Goal: Transaction & Acquisition: Purchase product/service

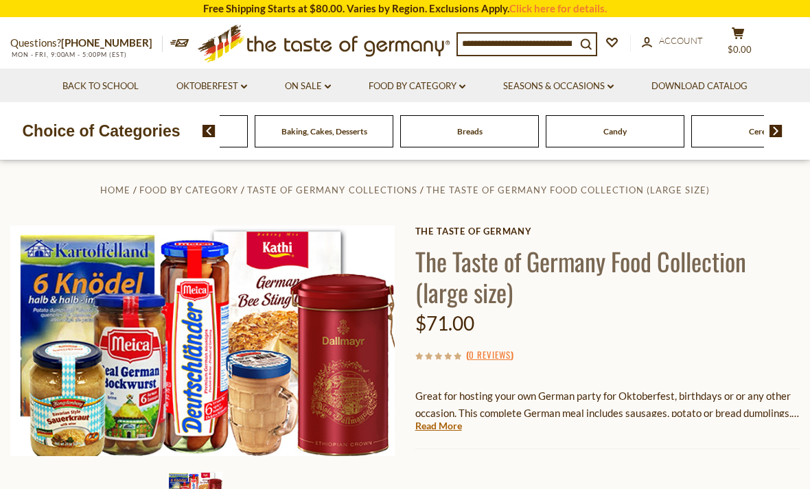
click at [102, 135] on div "Beverages" at bounding box center [33, 131] width 139 height 32
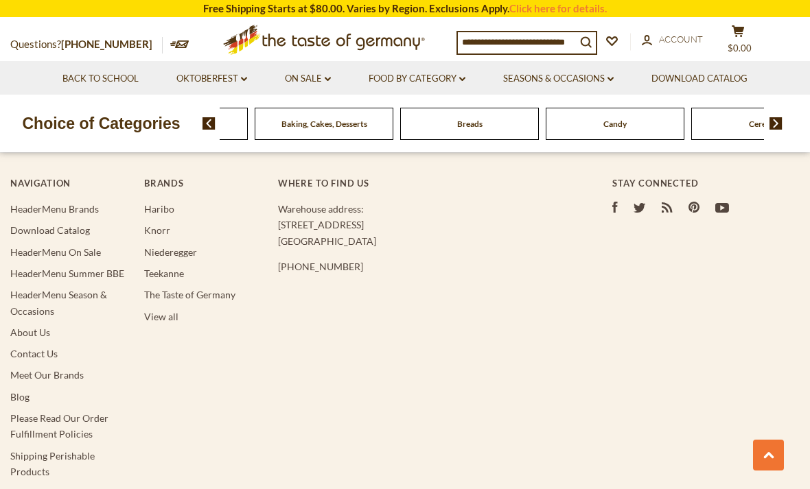
scroll to position [2448, 0]
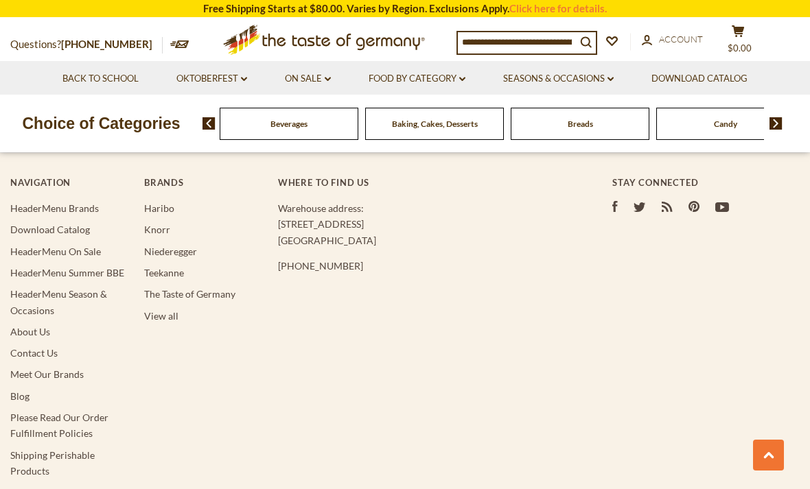
click at [213, 79] on link "Oktoberfest dropdown_arrow" at bounding box center [211, 78] width 71 height 15
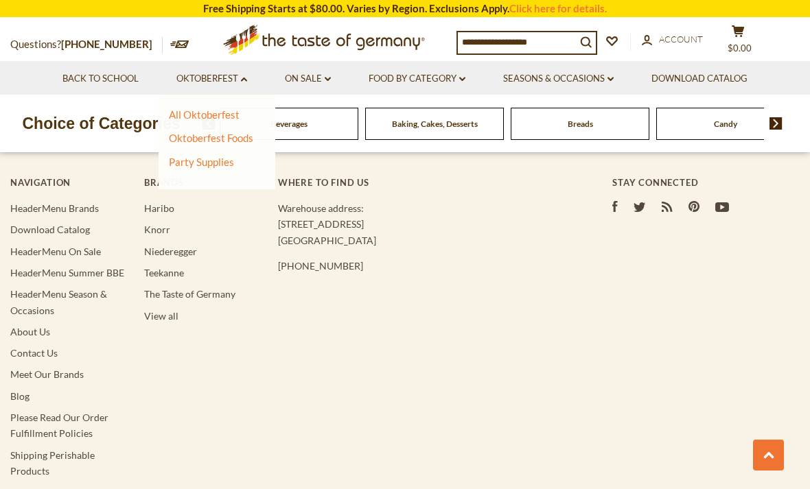
click at [209, 109] on link "All Oktoberfest" at bounding box center [204, 114] width 71 height 12
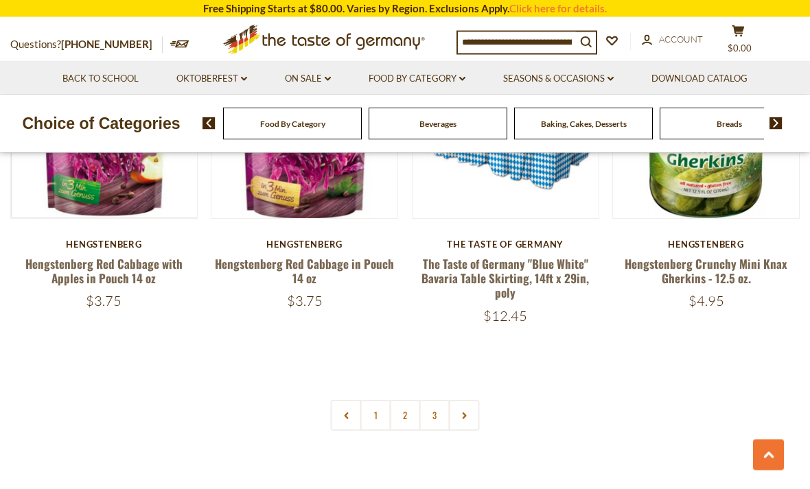
scroll to position [3141, 0]
click at [401, 400] on link "2" at bounding box center [405, 415] width 31 height 31
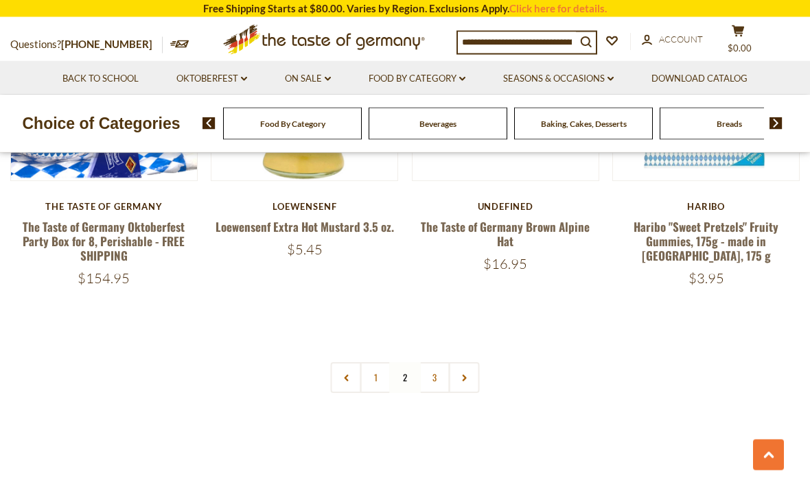
scroll to position [3155, 0]
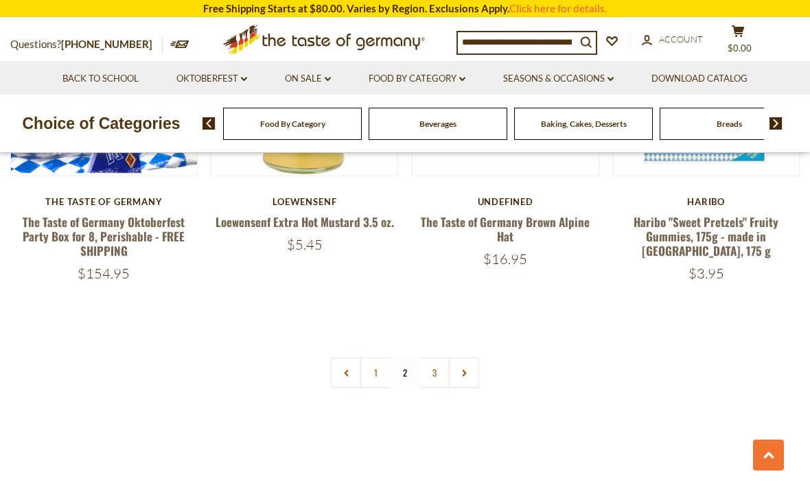
click at [423, 358] on link "3" at bounding box center [434, 373] width 31 height 31
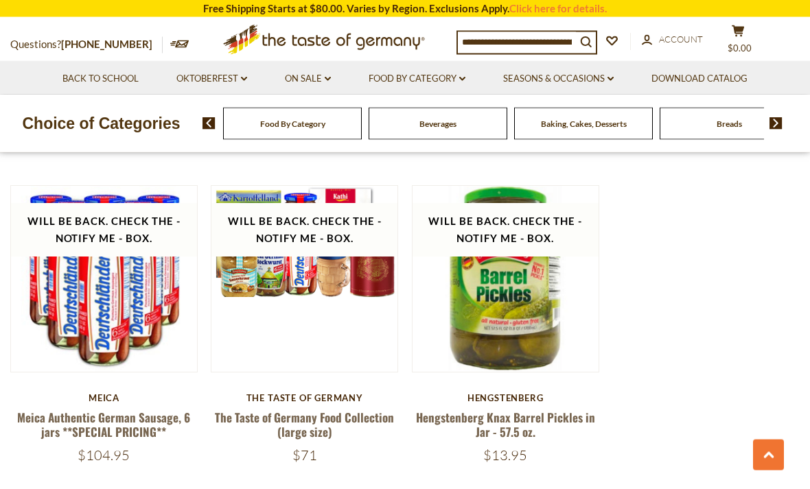
scroll to position [2306, 0]
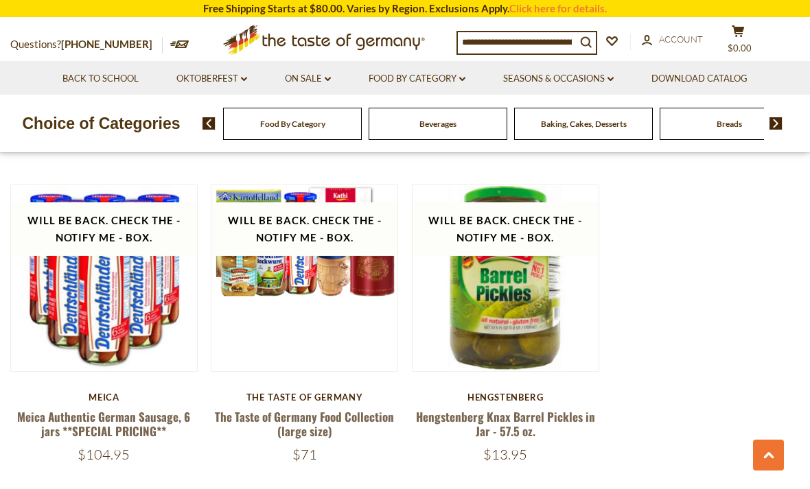
click at [362, 121] on div "Baking, Cakes, Desserts" at bounding box center [292, 124] width 139 height 32
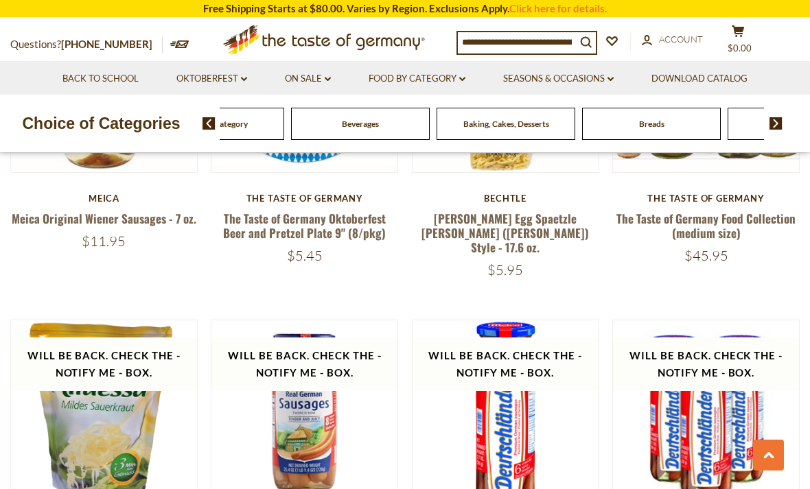
scroll to position [1839, 0]
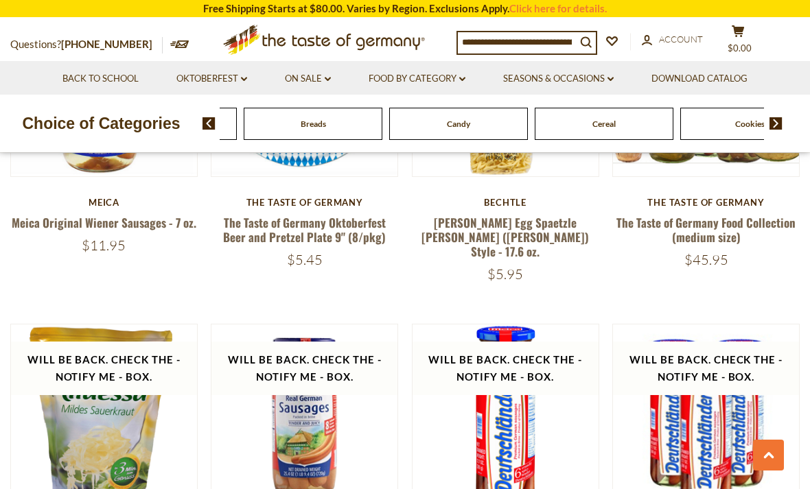
click at [211, 119] on span "Baking, Cakes, Desserts" at bounding box center [168, 124] width 86 height 10
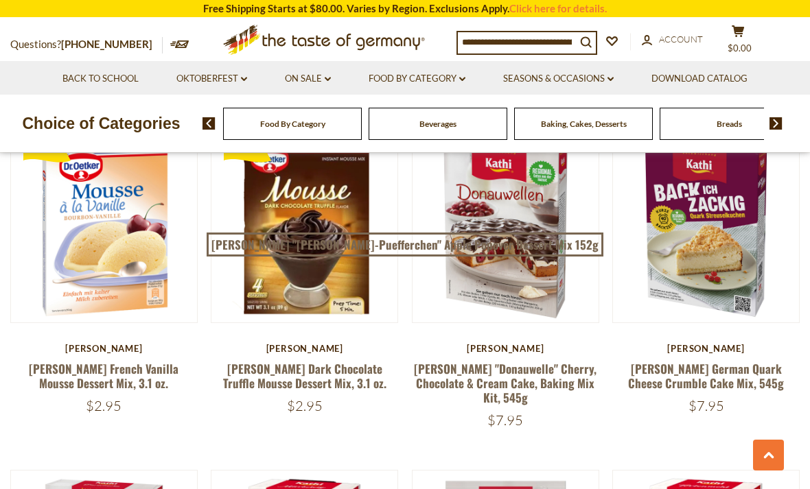
scroll to position [1025, 0]
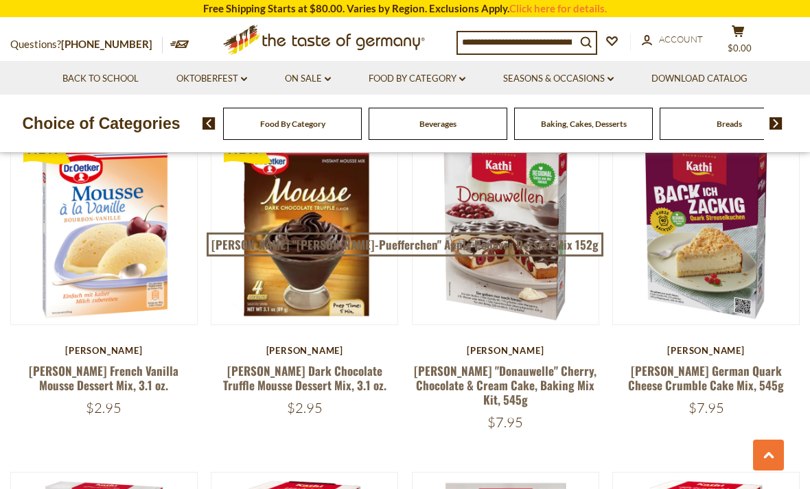
click at [553, 245] on link at bounding box center [505, 232] width 156 height 156
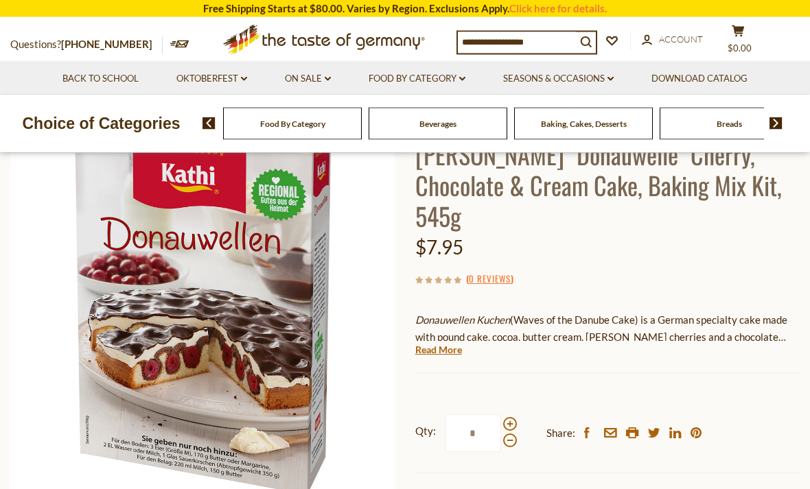
scroll to position [115, 0]
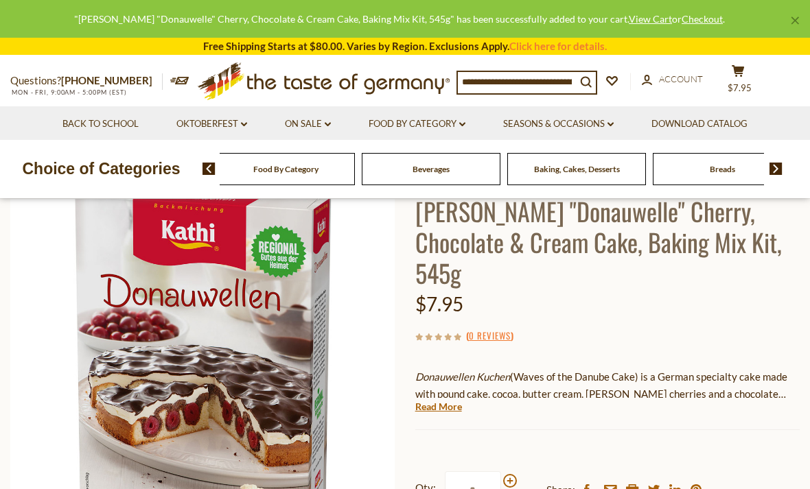
scroll to position [0, 0]
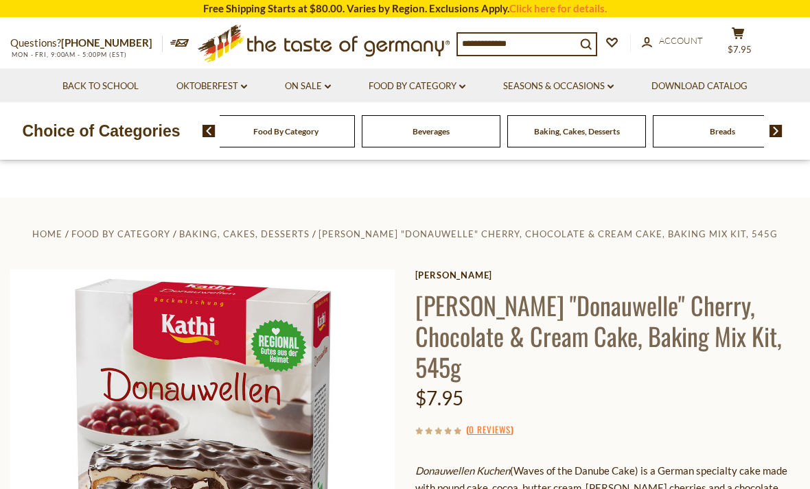
click at [428, 92] on link "Food By Category dropdown_arrow" at bounding box center [417, 86] width 97 height 15
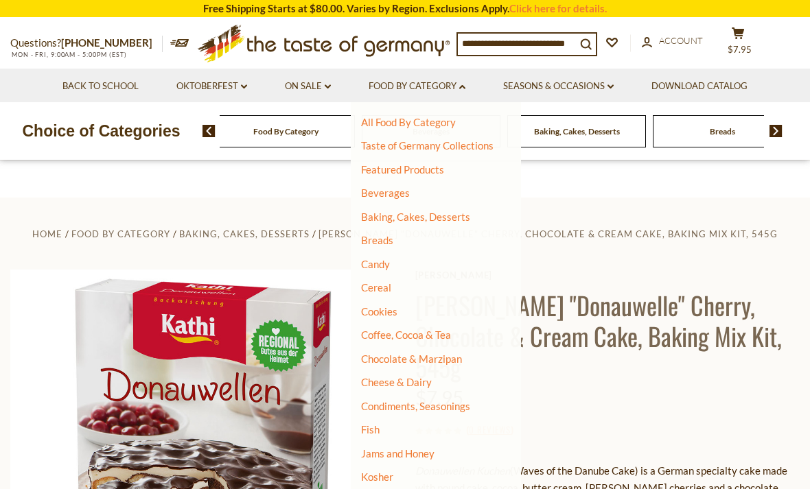
click at [439, 220] on link "Baking, Cakes, Desserts" at bounding box center [415, 217] width 109 height 12
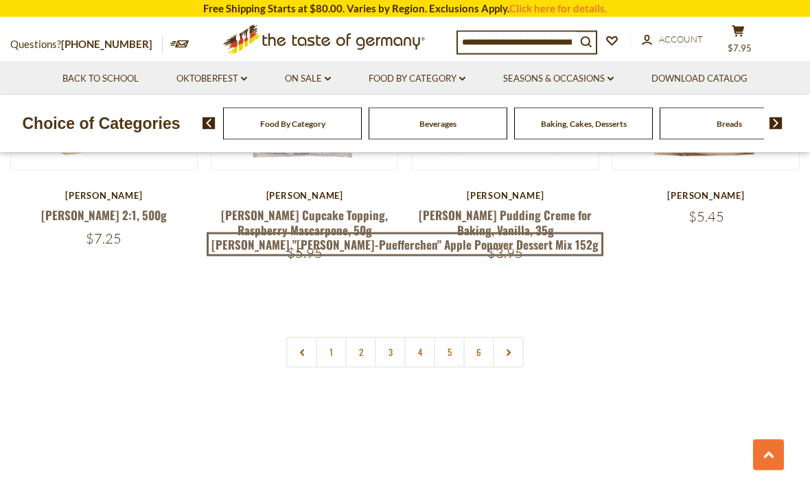
scroll to position [3145, 0]
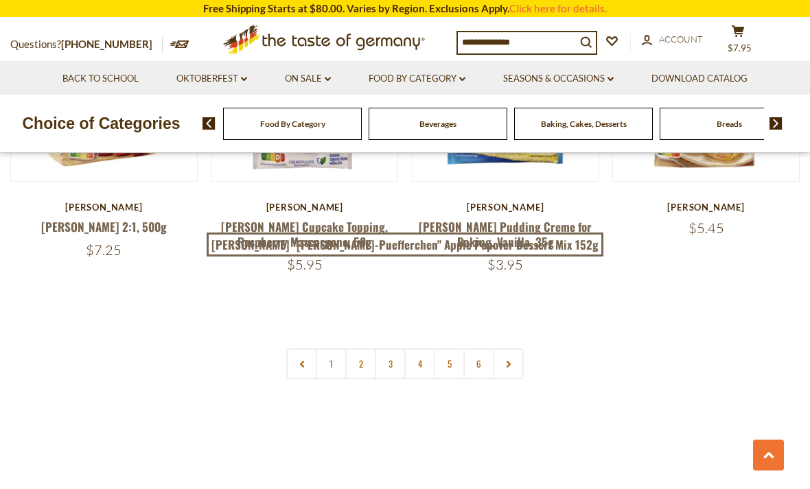
click at [349, 349] on link "2" at bounding box center [360, 364] width 31 height 31
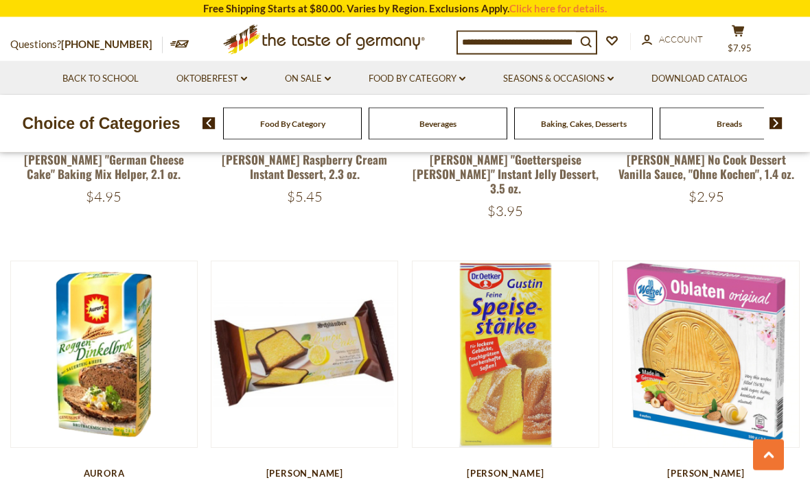
scroll to position [2890, 0]
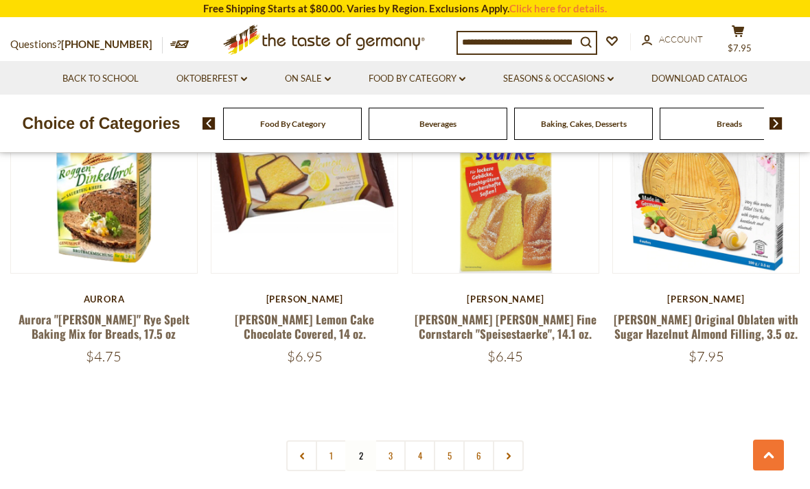
click at [386, 441] on link "3" at bounding box center [390, 456] width 31 height 31
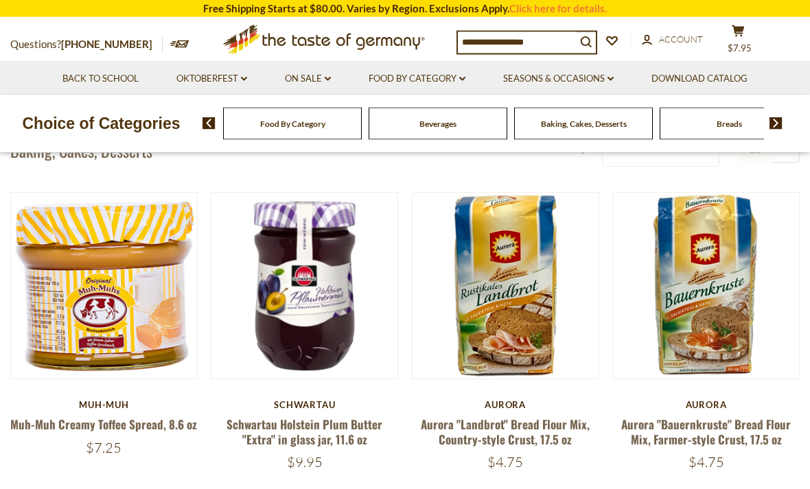
scroll to position [315, 0]
click at [332, 426] on link "Schwartau Holstein Plum Butter "Extra" in glass jar, 11.6 oz" at bounding box center [304, 432] width 156 height 32
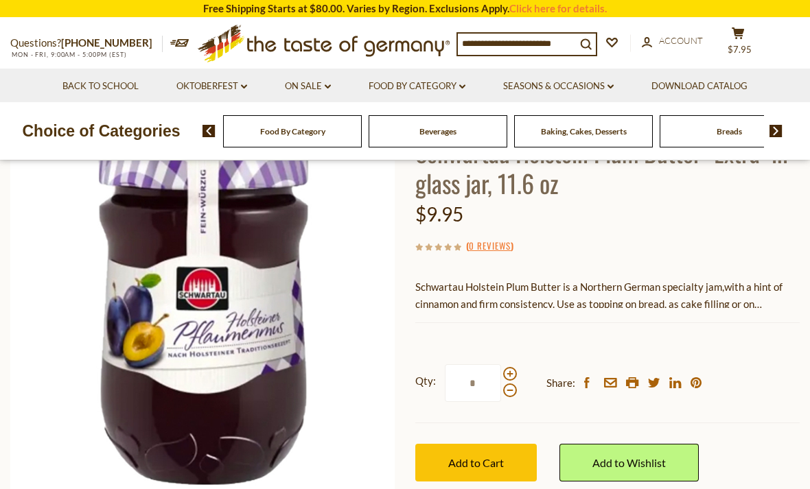
scroll to position [134, 0]
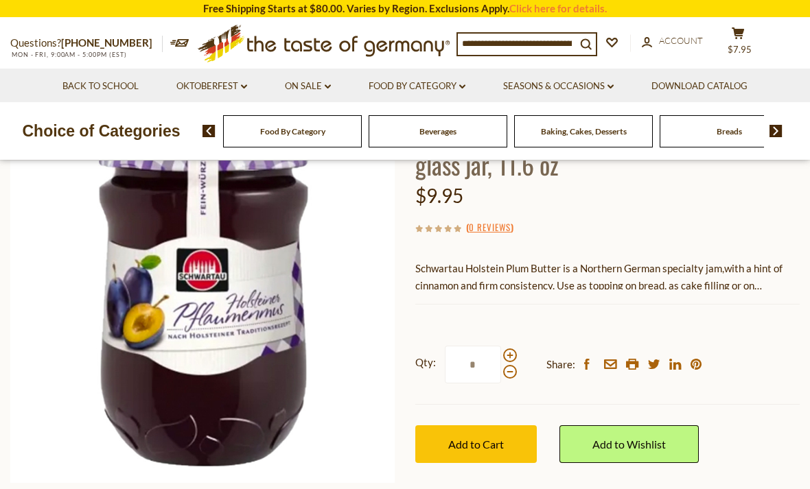
click at [456, 449] on button "Add to Cart" at bounding box center [475, 445] width 121 height 38
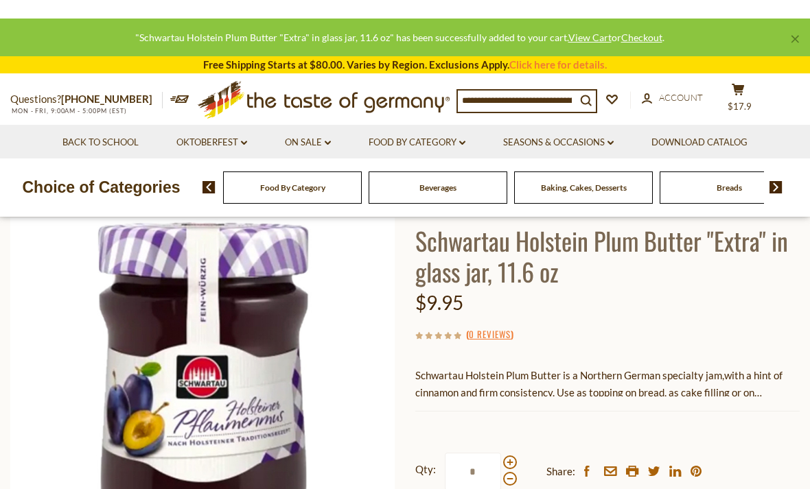
scroll to position [0, 0]
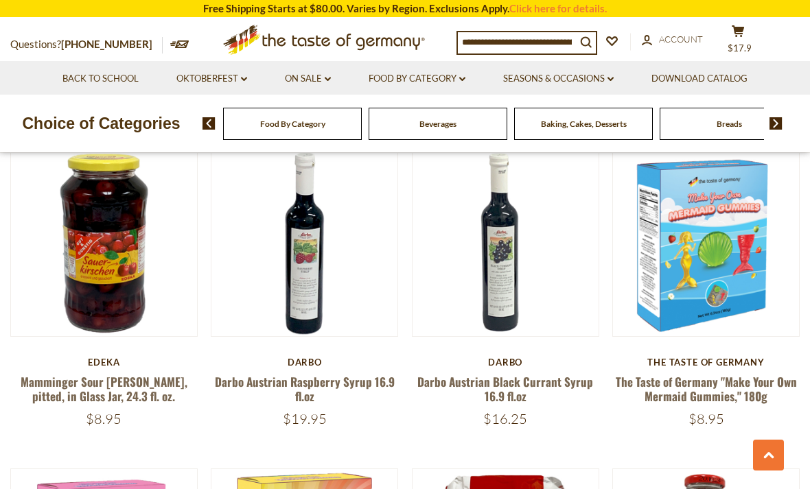
scroll to position [679, 0]
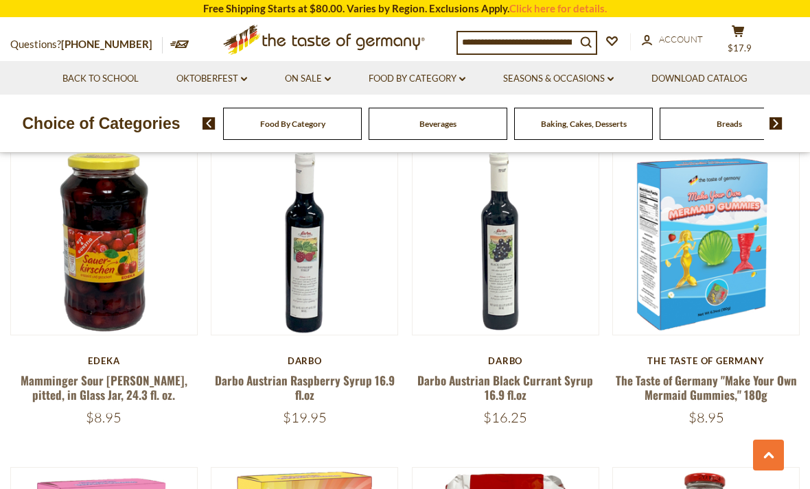
click at [103, 312] on link at bounding box center [104, 241] width 156 height 156
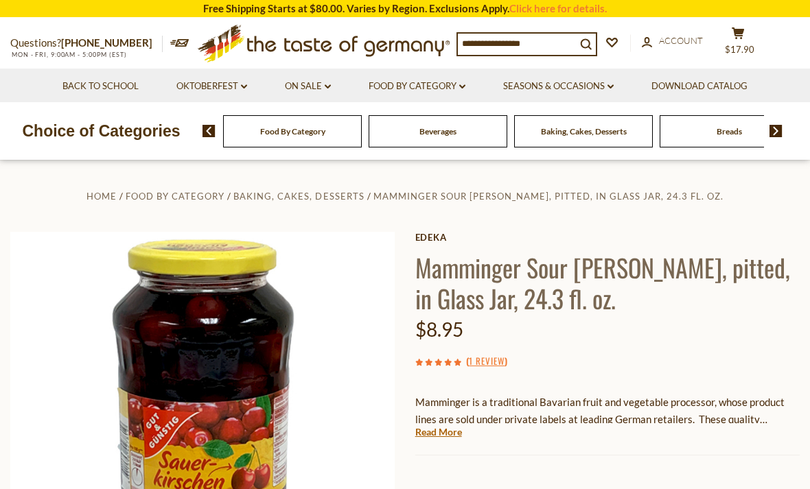
scroll to position [112, 0]
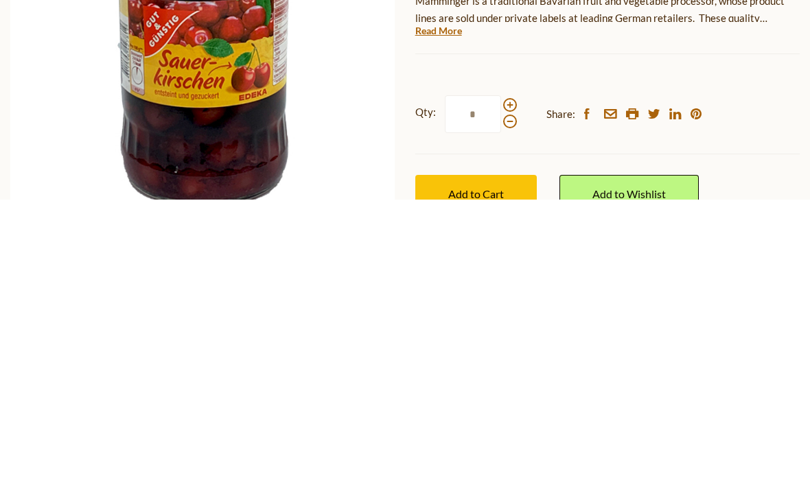
click at [485, 477] on span "Add to Cart" at bounding box center [476, 483] width 56 height 13
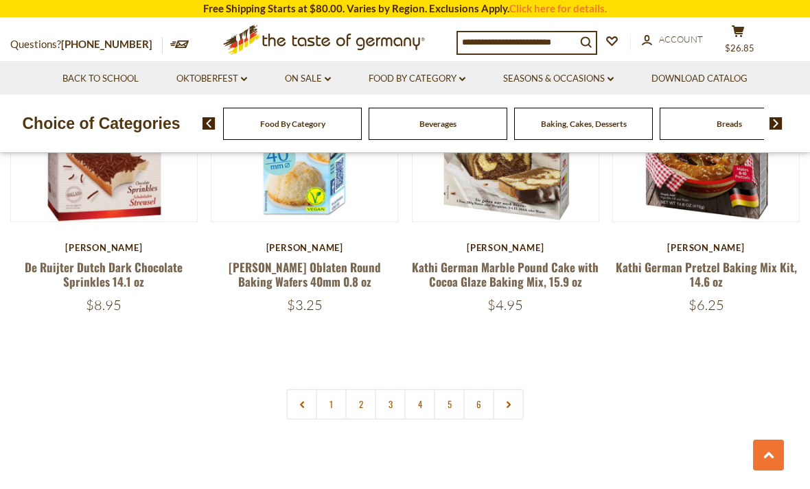
scroll to position [3094, 0]
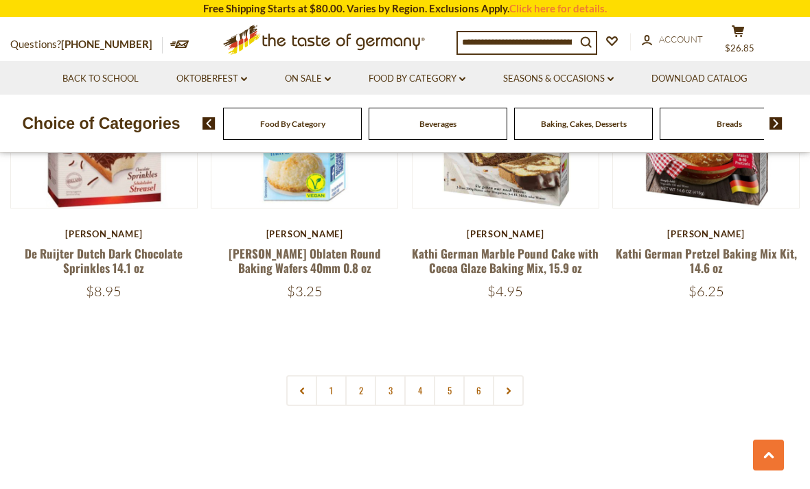
click at [413, 375] on link "4" at bounding box center [419, 390] width 31 height 31
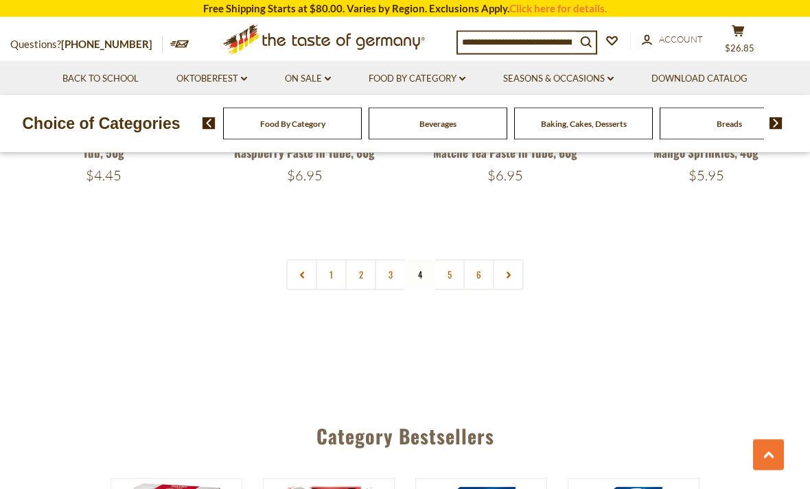
scroll to position [3212, 0]
click at [437, 259] on link "5" at bounding box center [449, 274] width 31 height 31
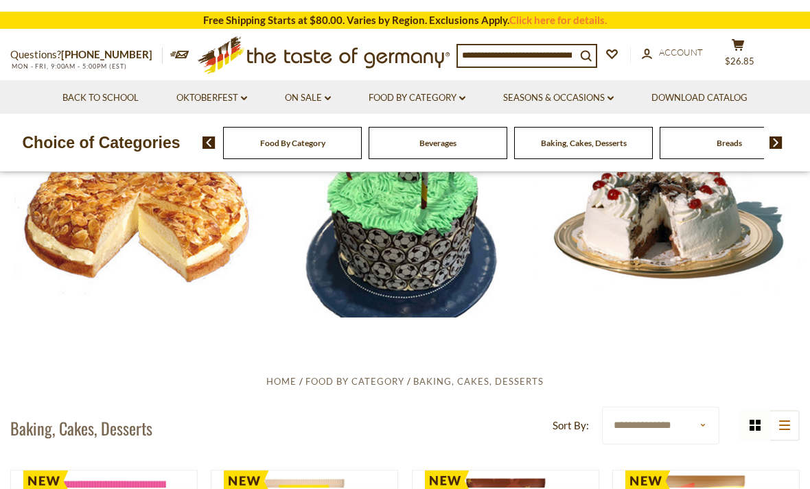
scroll to position [0, 0]
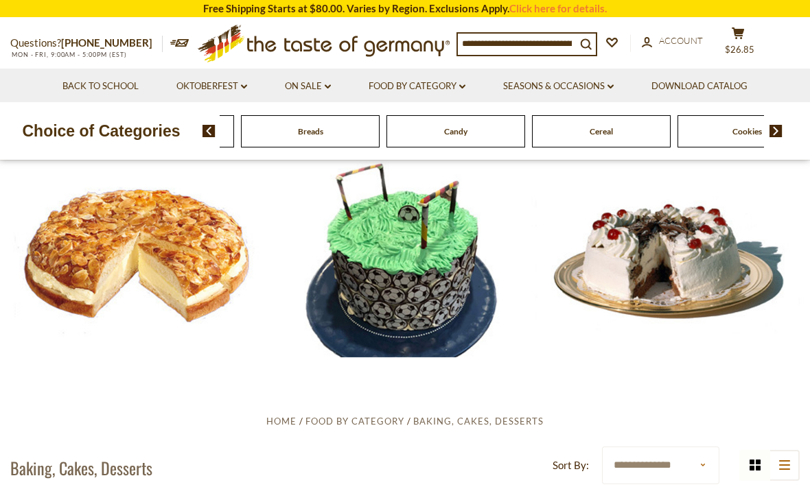
click at [208, 128] on span "Baking, Cakes, Desserts" at bounding box center [165, 131] width 86 height 10
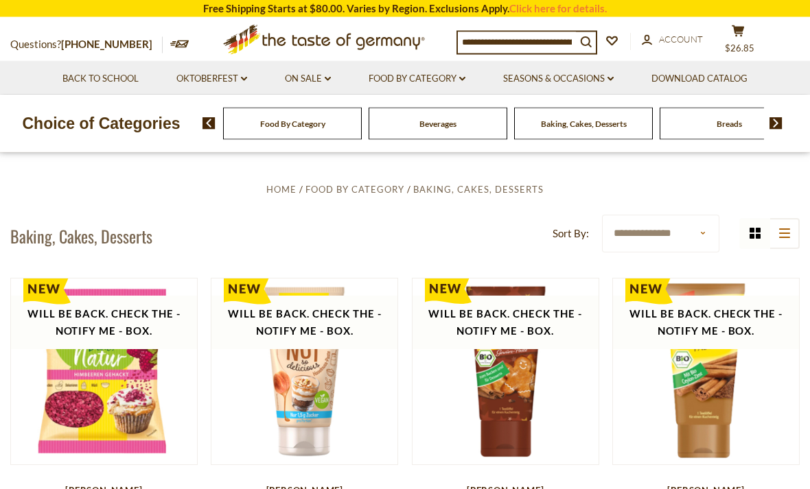
scroll to position [229, 0]
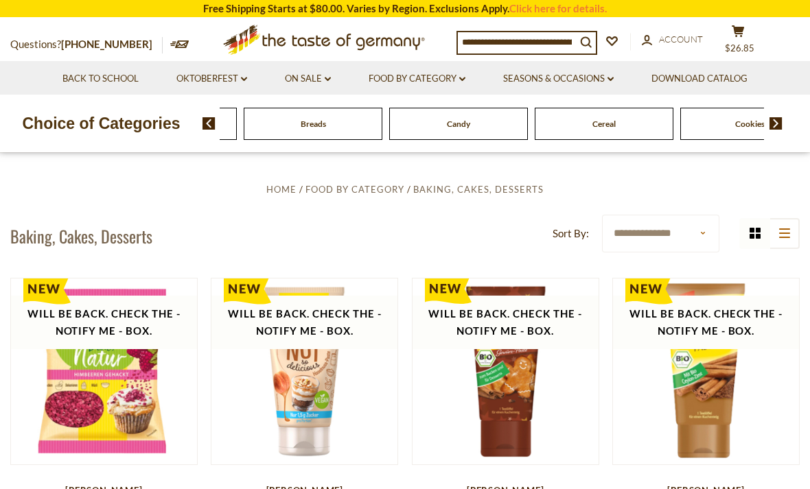
click at [211, 119] on span "Baking, Cakes, Desserts" at bounding box center [168, 124] width 86 height 10
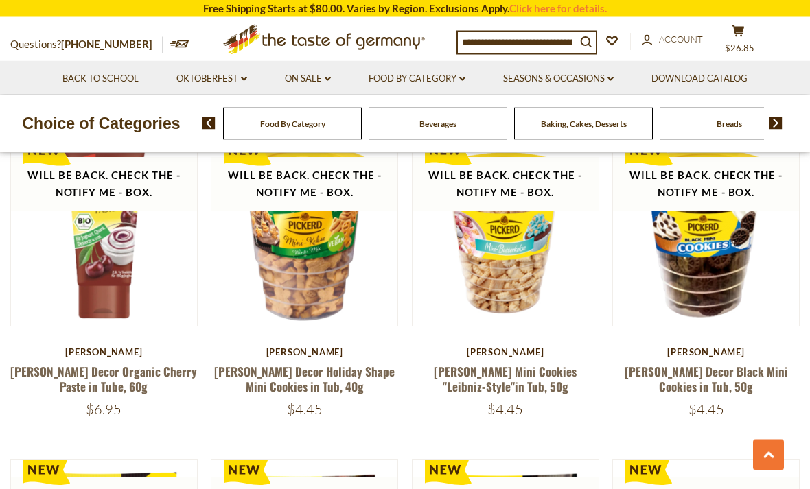
scroll to position [1349, 0]
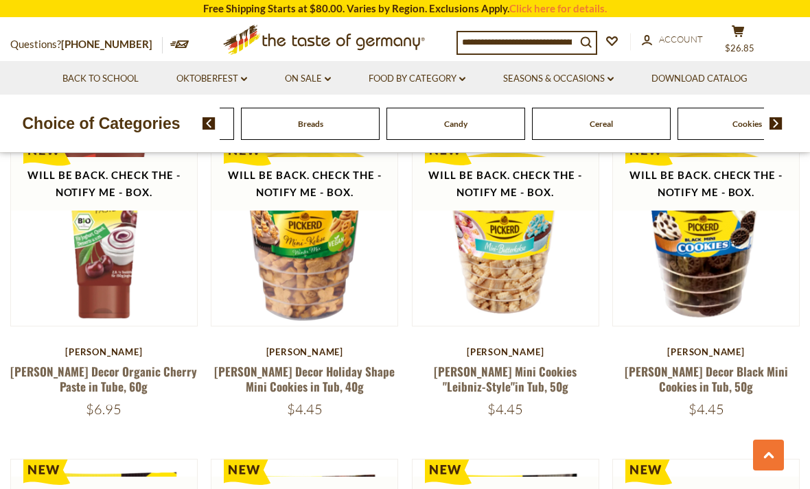
click at [208, 121] on span "Baking, Cakes, Desserts" at bounding box center [165, 124] width 86 height 10
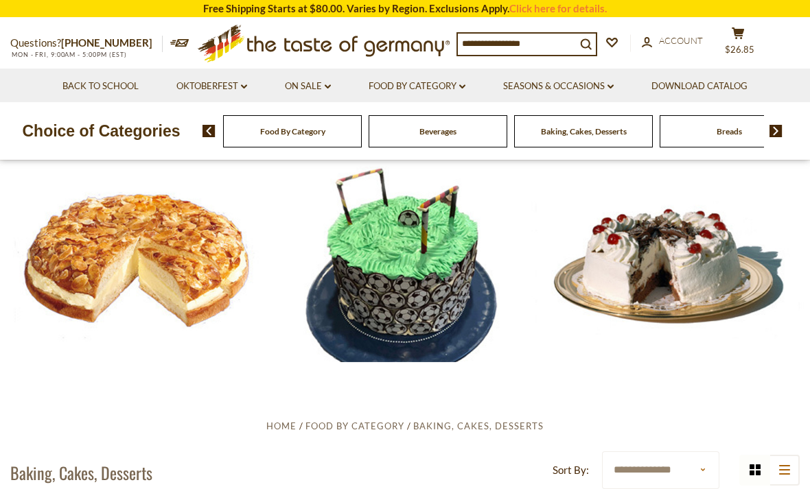
click at [445, 127] on span "Beverages" at bounding box center [437, 131] width 37 height 10
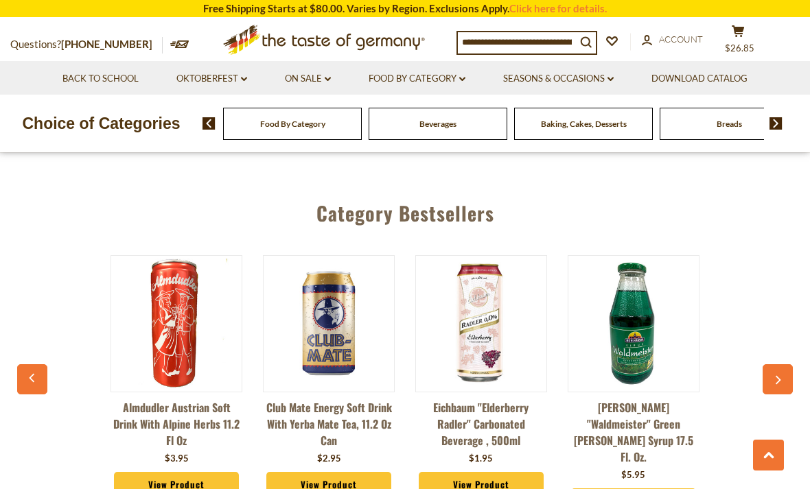
scroll to position [2997, 0]
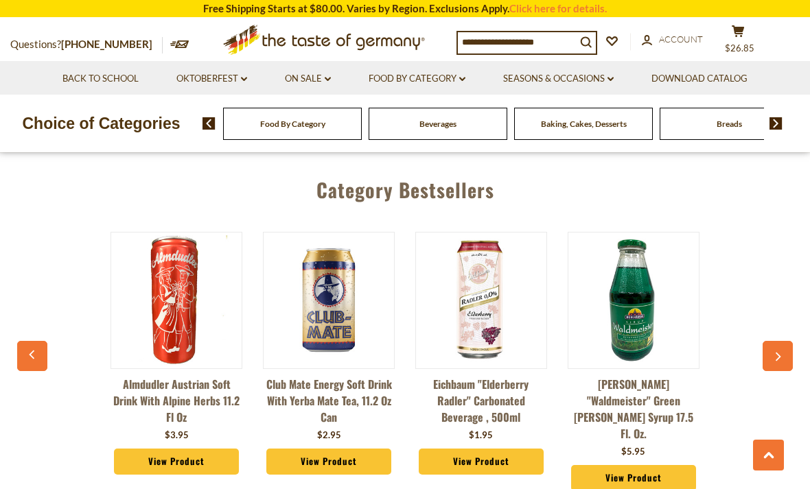
click at [487, 288] on img at bounding box center [481, 300] width 130 height 130
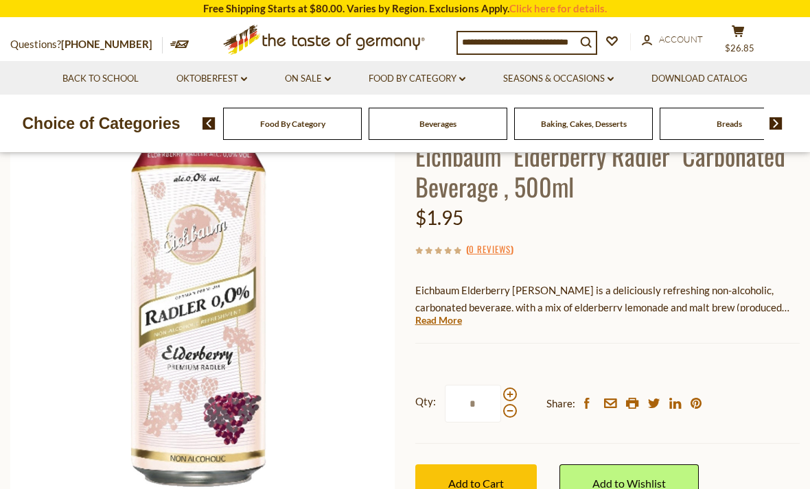
scroll to position [115, 0]
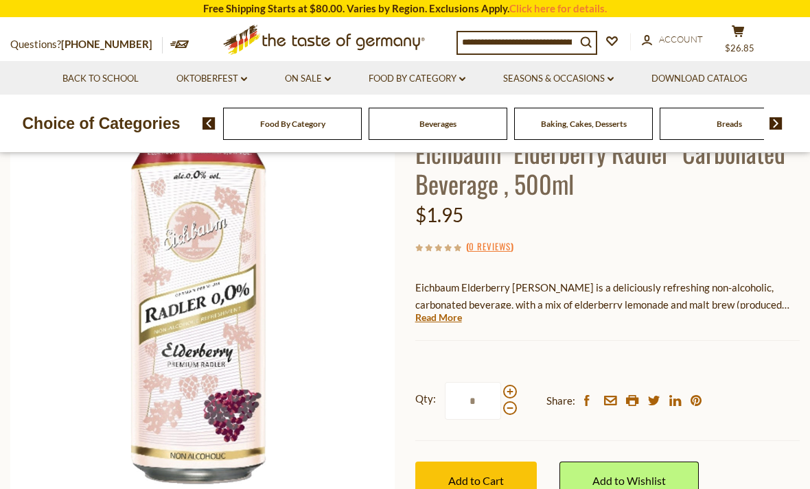
click at [430, 320] on link "Read More" at bounding box center [438, 318] width 47 height 14
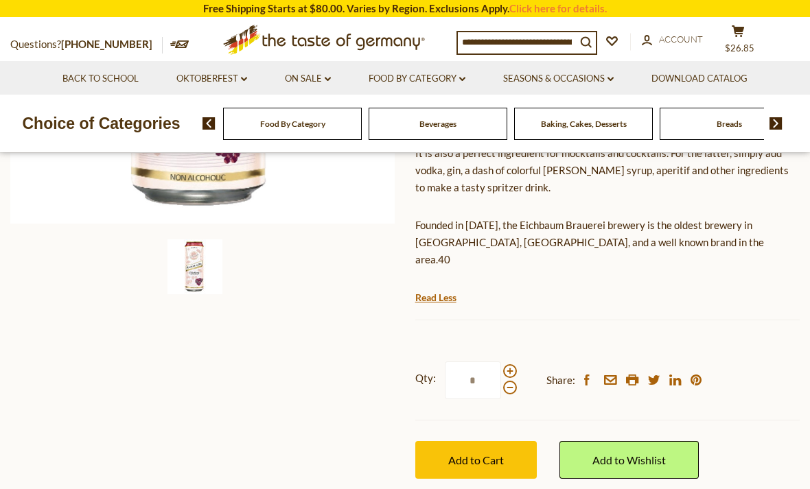
scroll to position [394, 0]
click at [309, 78] on link "On Sale dropdown_arrow" at bounding box center [308, 78] width 46 height 15
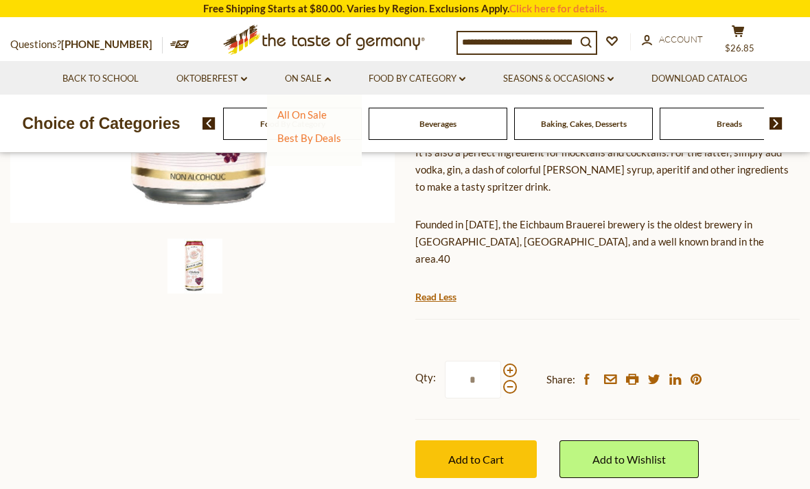
click at [302, 115] on link "All On Sale" at bounding box center [301, 114] width 49 height 12
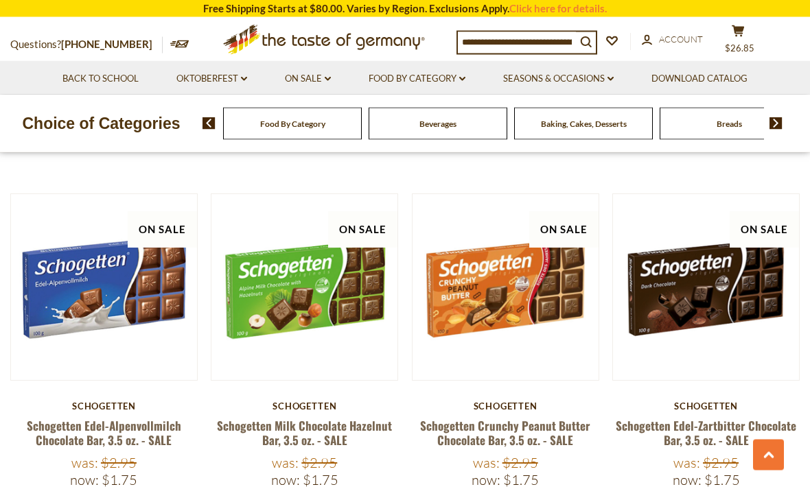
scroll to position [1228, 0]
